Goal: Task Accomplishment & Management: Manage account settings

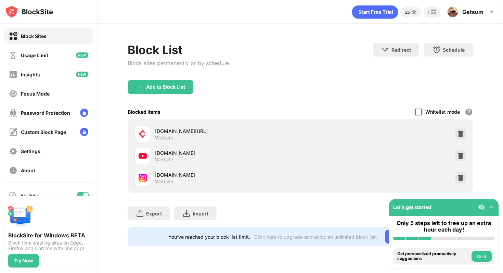
click at [418, 112] on div at bounding box center [418, 111] width 7 height 7
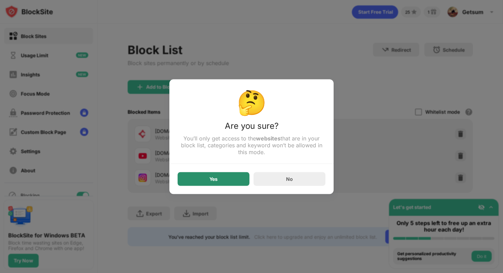
click at [235, 177] on div "Yes" at bounding box center [214, 179] width 72 height 14
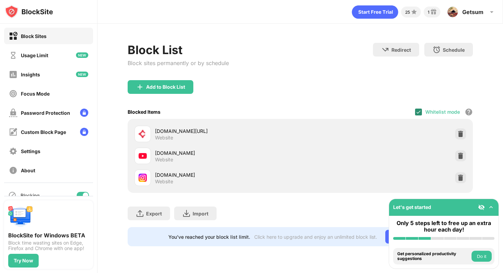
click at [422, 109] on div at bounding box center [418, 111] width 7 height 7
click at [418, 112] on div at bounding box center [418, 111] width 7 height 7
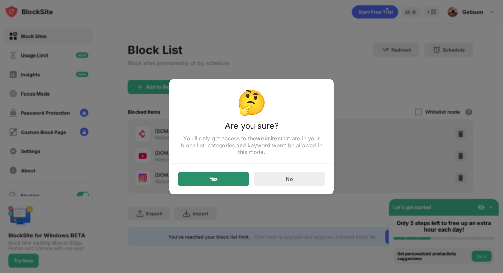
click at [215, 180] on div "Yes" at bounding box center [213, 178] width 8 height 5
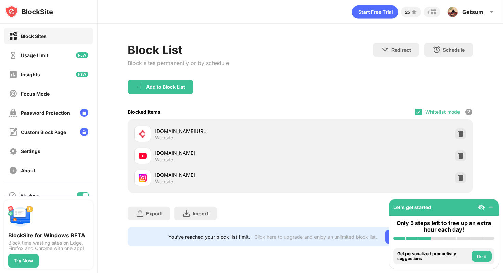
click at [370, 87] on div "Add to Block List" at bounding box center [300, 92] width 345 height 25
click at [386, 39] on div "Block List Block sites permanently or by schedule Redirect Choose a site to be …" at bounding box center [300, 145] width 405 height 242
click at [414, 110] on div "Blocked Items Whitelist mode Block all websites except for those in your whitel…" at bounding box center [300, 112] width 345 height 14
click at [420, 112] on img at bounding box center [418, 111] width 5 height 5
